Goal: Task Accomplishment & Management: Manage account settings

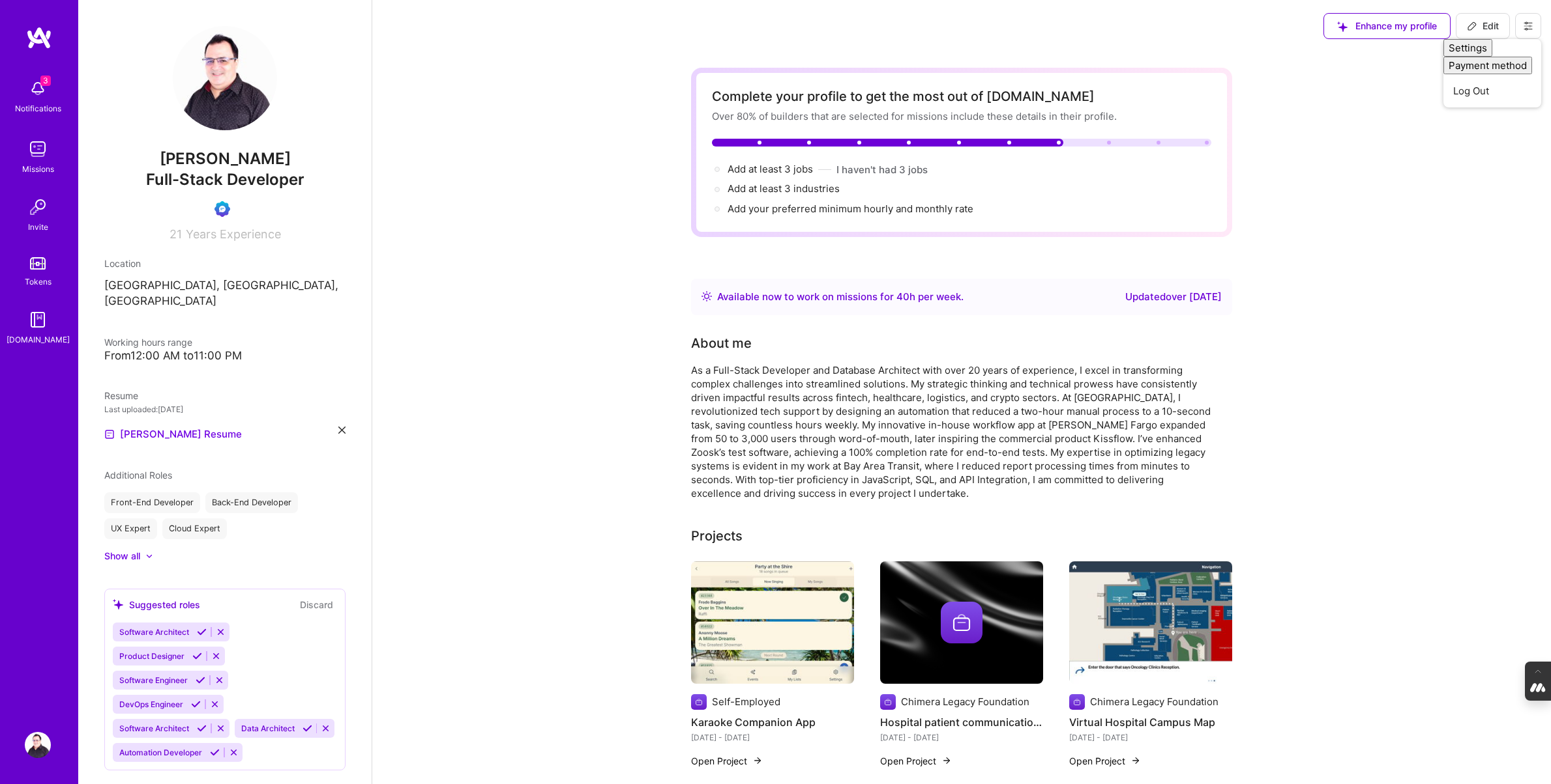
click at [35, 89] on img at bounding box center [38, 89] width 26 height 26
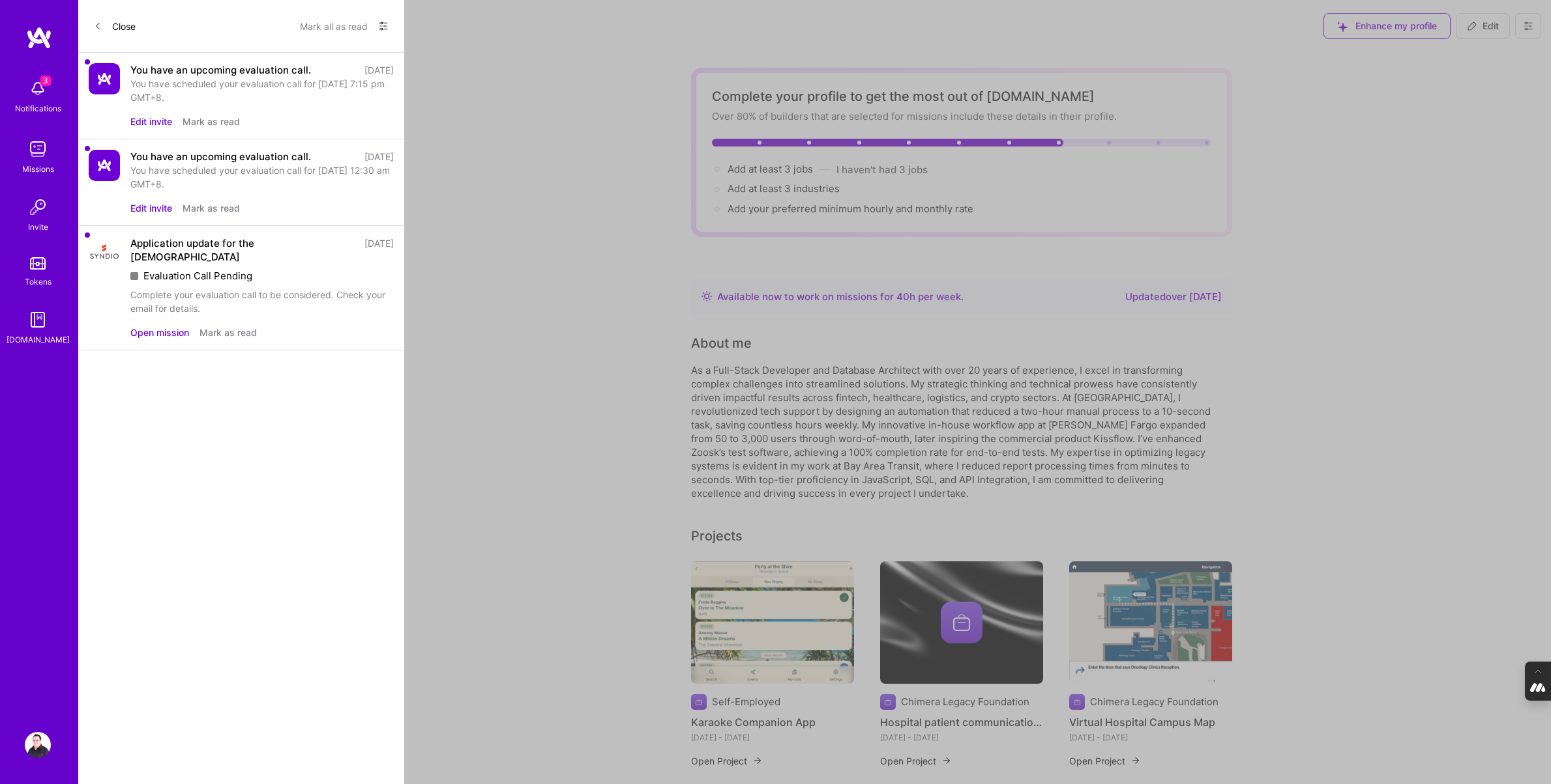
click at [154, 118] on button "Edit invite" at bounding box center [151, 121] width 42 height 14
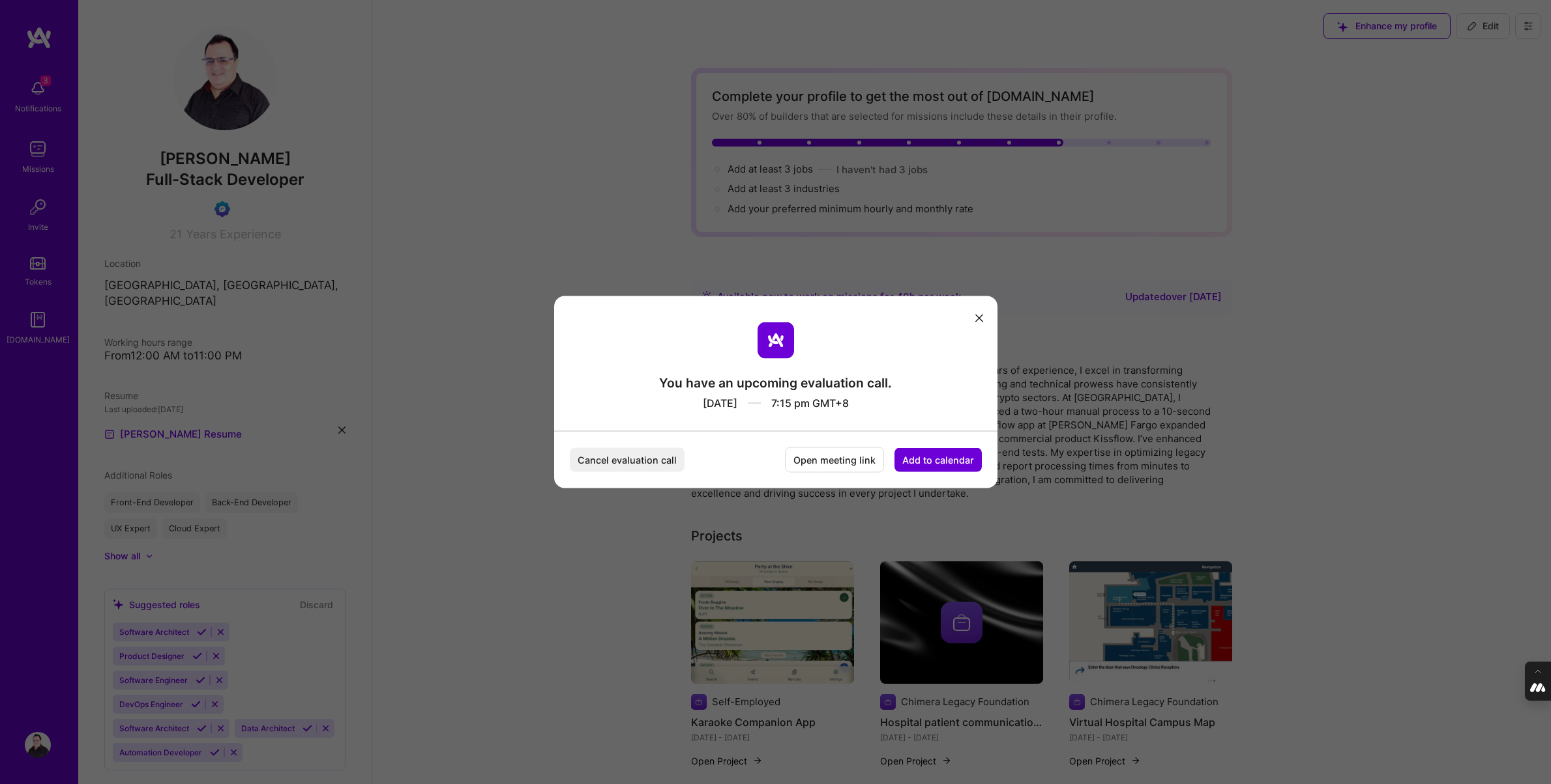
click at [949, 462] on button "Add to calendar" at bounding box center [938, 461] width 88 height 24
click at [937, 362] on div "Google Calendar" at bounding box center [922, 361] width 108 height 25
click at [979, 319] on icon "modal" at bounding box center [979, 318] width 7 height 7
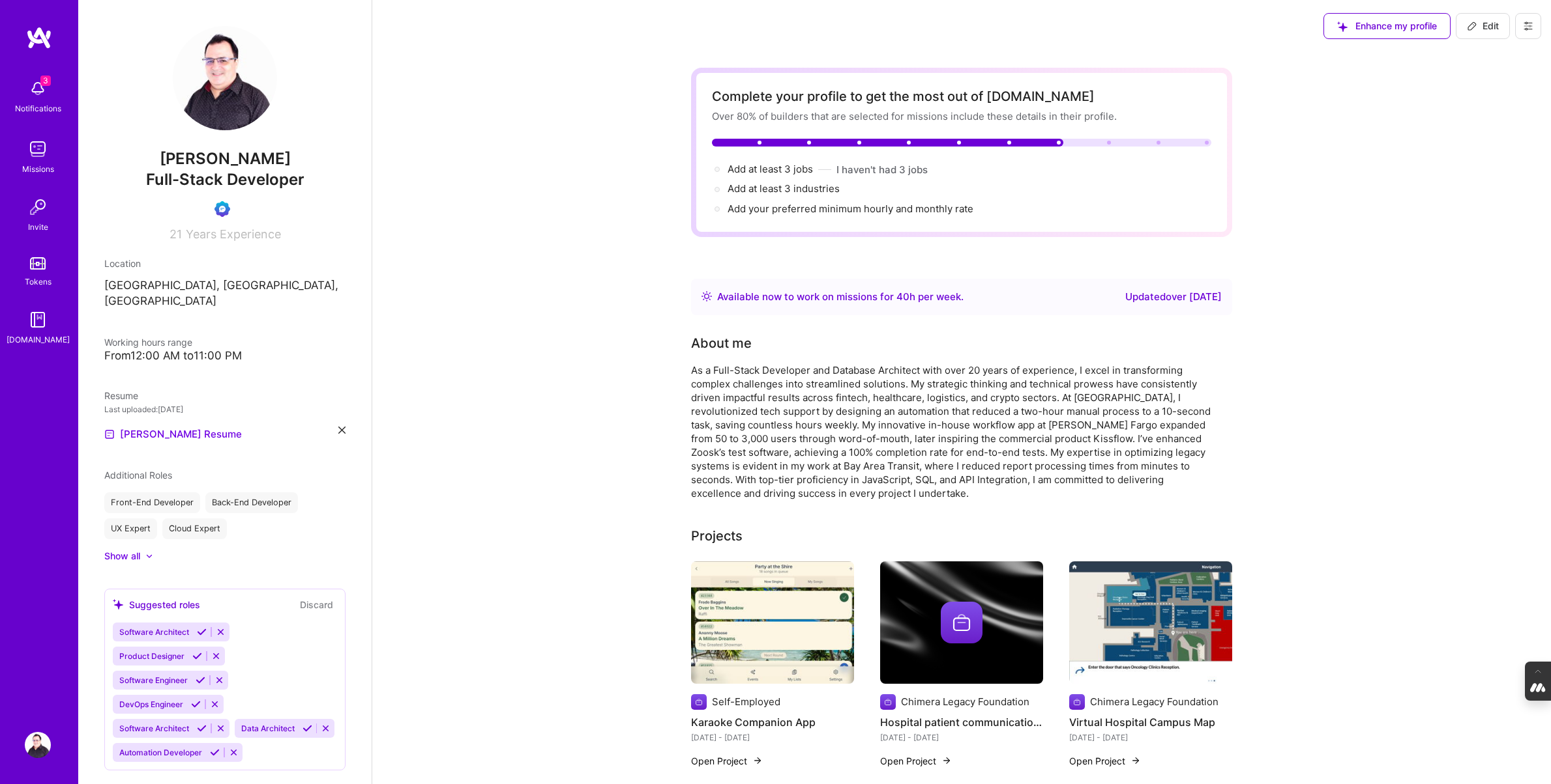
click at [1532, 22] on icon at bounding box center [1528, 25] width 10 height 10
click at [1475, 135] on button "Log Out" at bounding box center [1491, 122] width 98 height 34
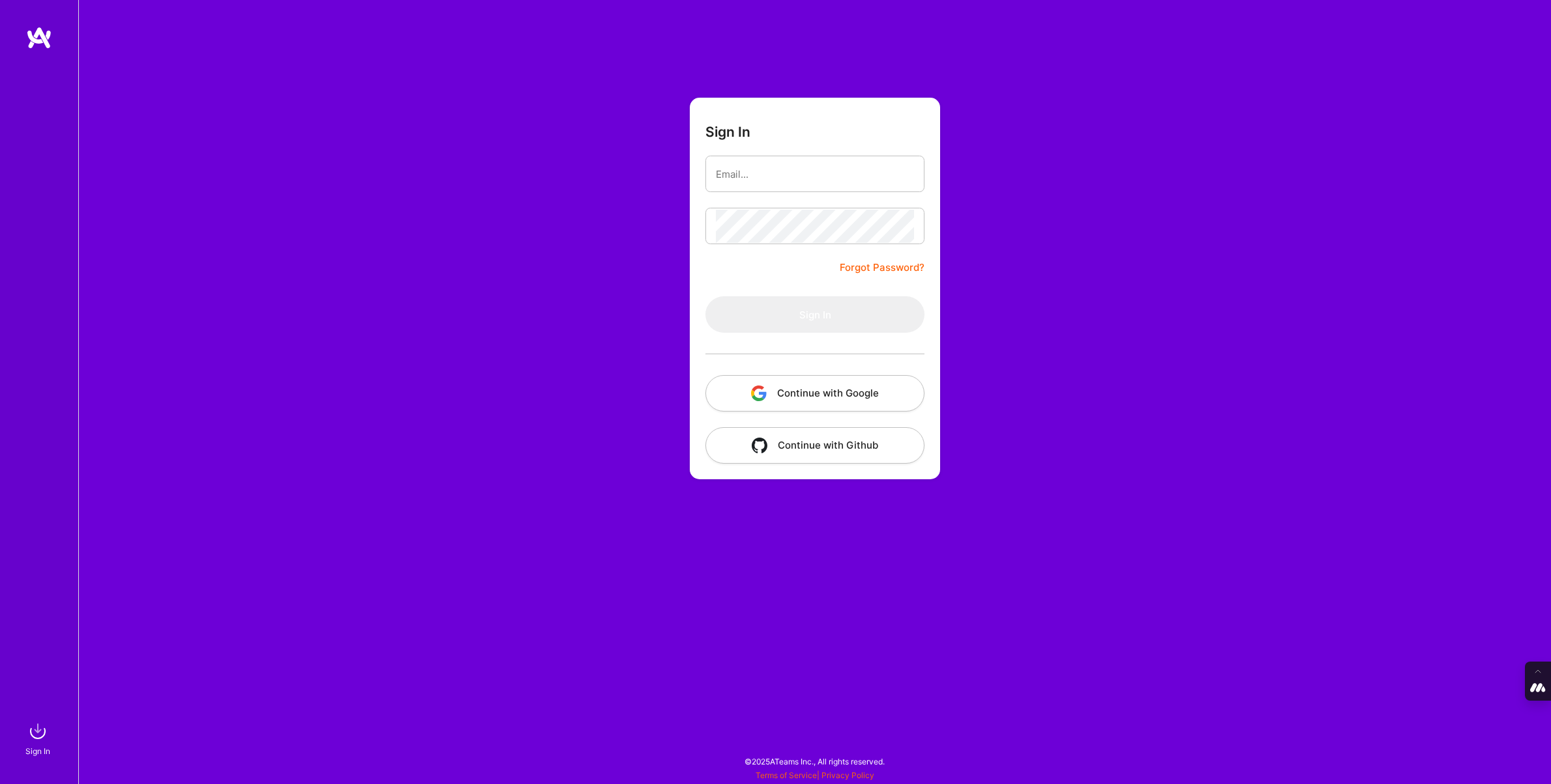
click at [724, 158] on input "email" at bounding box center [814, 174] width 198 height 34
type input "[PERSON_NAME][EMAIL_ADDRESS][DOMAIN_NAME]"
click at [843, 392] on button "Continue with Google" at bounding box center [814, 393] width 219 height 36
